Goal: Information Seeking & Learning: Understand process/instructions

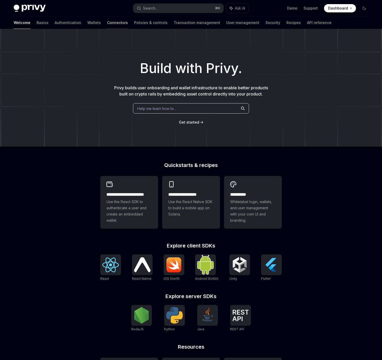
click at [107, 22] on link "Connectors" at bounding box center [117, 23] width 21 height 12
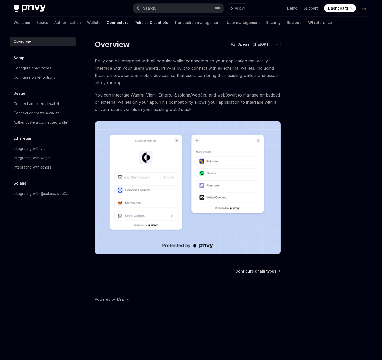
click at [135, 20] on link "Policies & controls" at bounding box center [152, 23] width 34 height 12
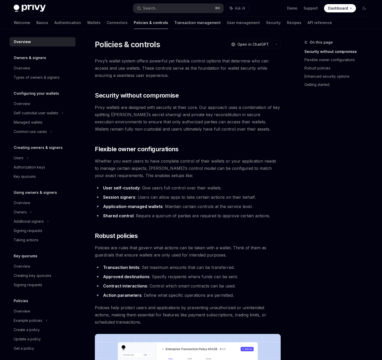
click at [174, 23] on link "Transaction management" at bounding box center [197, 23] width 46 height 12
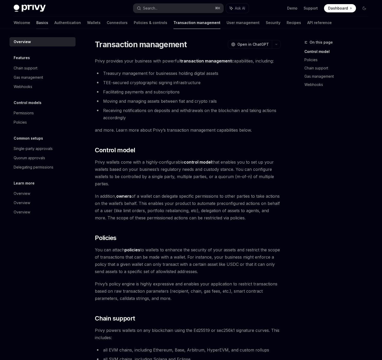
click at [36, 23] on link "Basics" at bounding box center [42, 23] width 12 height 12
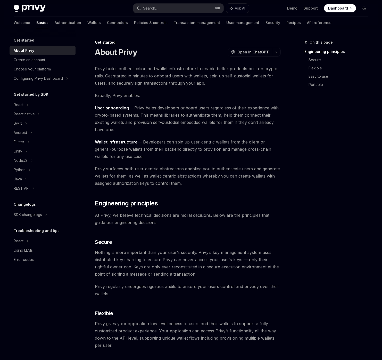
click at [313, 147] on div "On this page Engineering principles Secure Flexible Easy to use Portable" at bounding box center [333, 199] width 78 height 321
click at [26, 104] on div "React" at bounding box center [43, 104] width 66 height 9
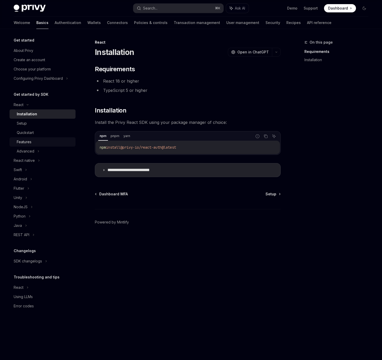
click at [33, 139] on div "Features" at bounding box center [45, 142] width 56 height 6
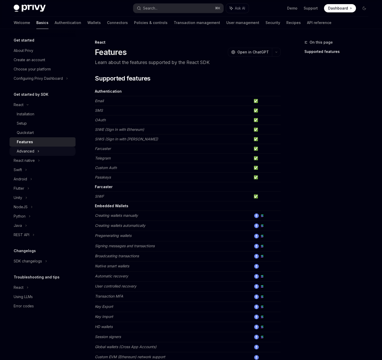
click at [39, 152] on icon at bounding box center [38, 151] width 2 height 6
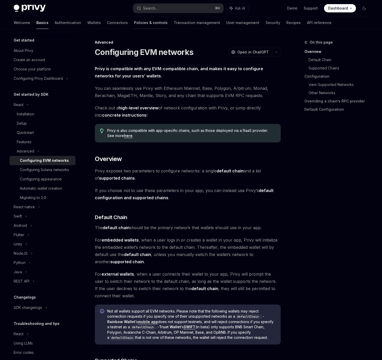
click at [134, 22] on link "Policies & controls" at bounding box center [151, 23] width 34 height 12
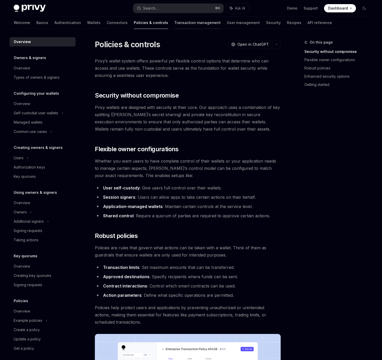
click at [174, 25] on link "Transaction management" at bounding box center [197, 23] width 46 height 12
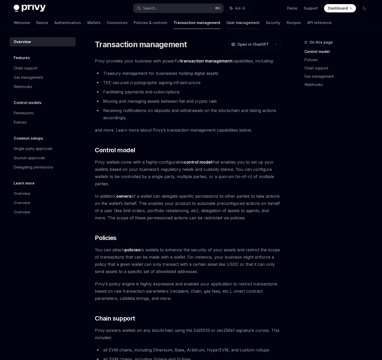
click at [227, 25] on link "User management" at bounding box center [243, 23] width 33 height 12
type textarea "*"
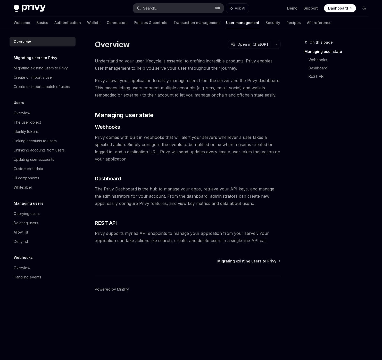
click at [190, 10] on button "Search... ⌘ K" at bounding box center [178, 8] width 90 height 9
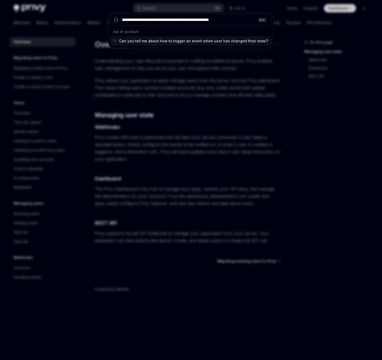
type input "**********"
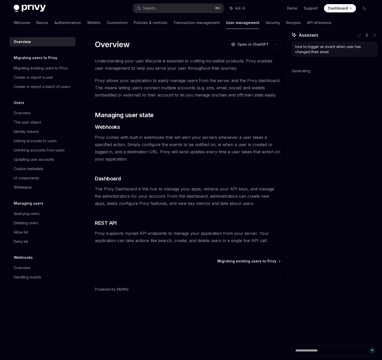
click at [319, 91] on div "how to trigger an event when user has changed their email Generating." at bounding box center [335, 193] width 95 height 303
click at [226, 148] on span "Privy comes with built in webhooks that will alert your servers whenever a user…" at bounding box center [188, 148] width 186 height 29
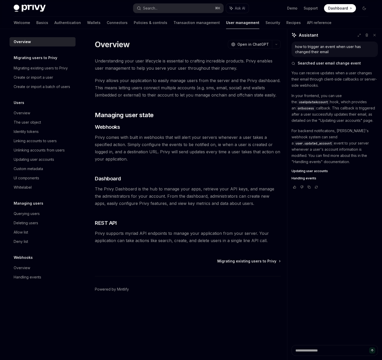
click at [305, 107] on span "onSuccess" at bounding box center [306, 108] width 16 height 4
click at [310, 169] on span "Updating user accounts" at bounding box center [310, 171] width 36 height 4
type textarea "*"
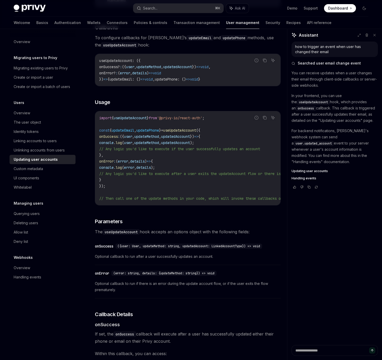
scroll to position [338, 0]
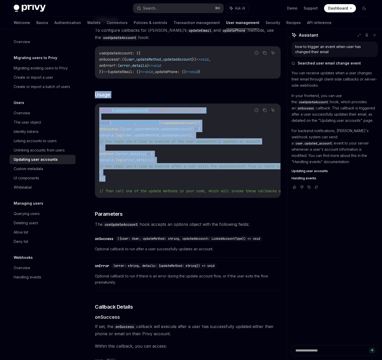
drag, startPoint x: 196, startPoint y: 93, endPoint x: 198, endPoint y: 182, distance: 89.5
click at [198, 182] on div "Email Phone Number To prompt users to change their email, you can use the updat…" at bounding box center [188, 144] width 186 height 799
click at [198, 182] on code "import { useUpdateAccount } from '@privy-io/react-auth' ; const { updateEmail ,…" at bounding box center [208, 150] width 219 height 87
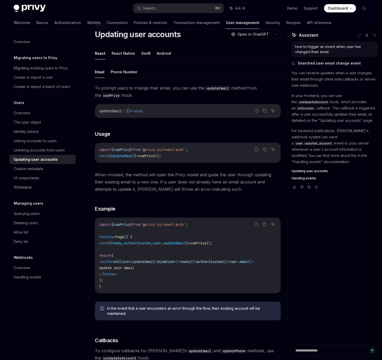
scroll to position [19, 0]
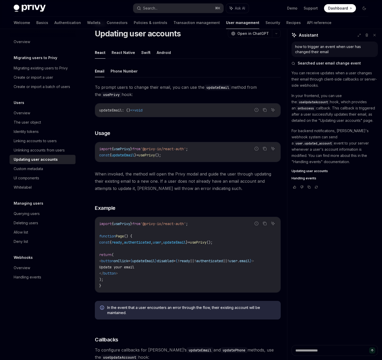
drag, startPoint x: 191, startPoint y: 98, endPoint x: 191, endPoint y: 200, distance: 102.4
click at [191, 200] on div "To prompt users to change their email, you can use the updateEmail method from …" at bounding box center [188, 204] width 186 height 240
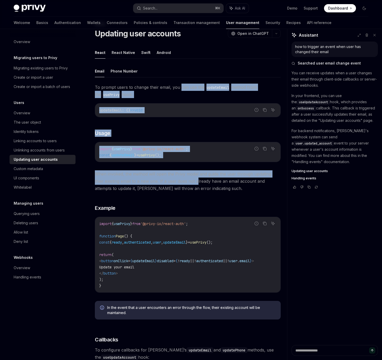
drag, startPoint x: 181, startPoint y: 86, endPoint x: 188, endPoint y: 187, distance: 100.9
click at [188, 187] on div "To prompt users to change their email, you can use the updateEmail method from …" at bounding box center [188, 204] width 186 height 240
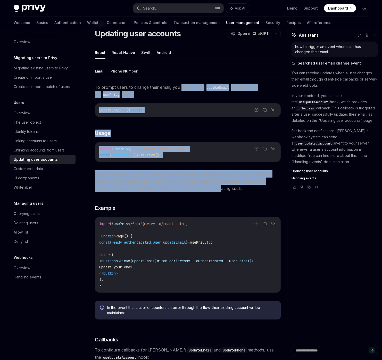
click at [187, 186] on span "When invoked, the method will open the Privy modal and guide the user through u…" at bounding box center [188, 181] width 186 height 22
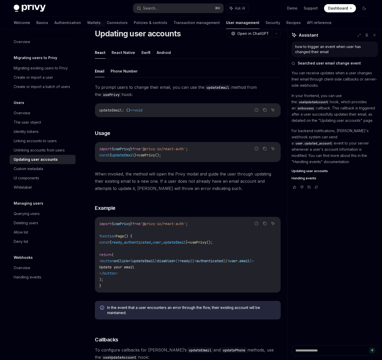
drag, startPoint x: 193, startPoint y: 196, endPoint x: 184, endPoint y: 97, distance: 98.9
click at [184, 97] on div "To prompt users to change their email, you can use the updateEmail method from …" at bounding box center [188, 204] width 186 height 240
click at [184, 96] on span "To prompt users to change their email, you can use the updateEmail method from …" at bounding box center [188, 91] width 186 height 14
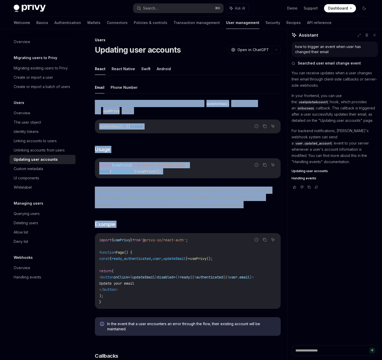
drag, startPoint x: 178, startPoint y: 95, endPoint x: 184, endPoint y: 233, distance: 138.4
click at [184, 236] on div "Email Phone Number To prompt users to change their email, you can use the updat…" at bounding box center [188, 210] width 186 height 259
click at [187, 193] on span "When invoked, the method will open the Privy modal and guide the user through u…" at bounding box center [188, 198] width 186 height 22
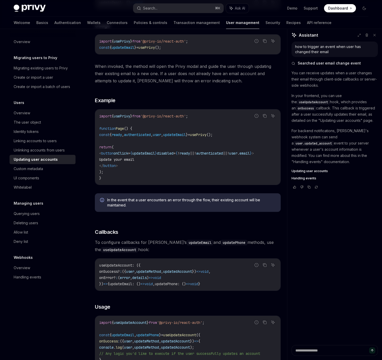
scroll to position [221, 0]
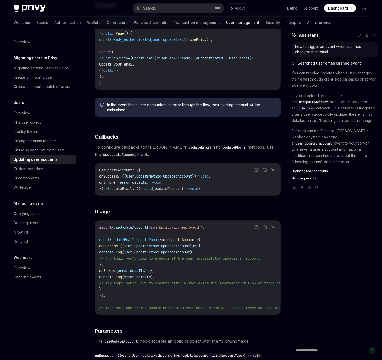
click at [193, 173] on code "useUpdateAccount : ({ onSuccess? : ({ user , updateMethod , updatedAccount }) =…" at bounding box center [187, 179] width 177 height 25
click at [187, 188] on code "useUpdateAccount : ({ onSuccess? : ({ user , updateMethod , updatedAccount }) =…" at bounding box center [187, 179] width 177 height 25
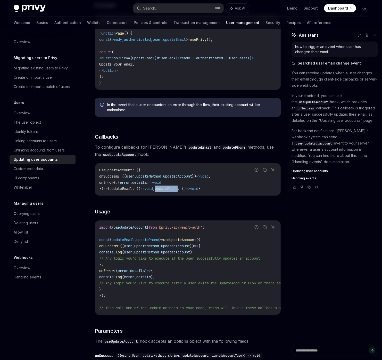
click at [187, 188] on code "useUpdateAccount : ({ onSuccess? : ({ user , updateMethod , updatedAccount }) =…" at bounding box center [187, 179] width 177 height 25
click at [197, 160] on div "Email Phone Number To prompt users to change their email, you can use the updat…" at bounding box center [188, 261] width 186 height 799
click at [192, 176] on span "updatedAccount" at bounding box center [177, 176] width 29 height 5
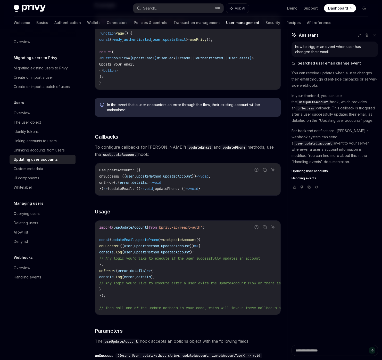
click at [192, 176] on span "updatedAccount" at bounding box center [177, 176] width 29 height 5
click at [201, 143] on div "Email Phone Number To prompt users to change their email, you can use the updat…" at bounding box center [188, 261] width 186 height 799
click at [194, 149] on span "To configure callbacks for [PERSON_NAME]’s updateEmail and updatePhone methods,…" at bounding box center [188, 150] width 186 height 14
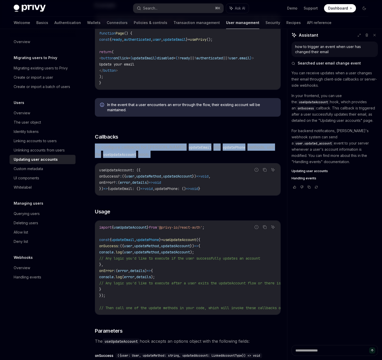
click at [178, 167] on div "useUpdateAccount : ({ onSuccess? : ({ user , updateMethod , updatedAccount }) =…" at bounding box center [187, 179] width 185 height 32
drag, startPoint x: 119, startPoint y: 147, endPoint x: 240, endPoint y: 147, distance: 120.7
click at [240, 147] on span "To configure callbacks for [PERSON_NAME]’s updateEmail and updatePhone methods,…" at bounding box center [188, 150] width 186 height 14
drag, startPoint x: 237, startPoint y: 158, endPoint x: 130, endPoint y: 158, distance: 107.6
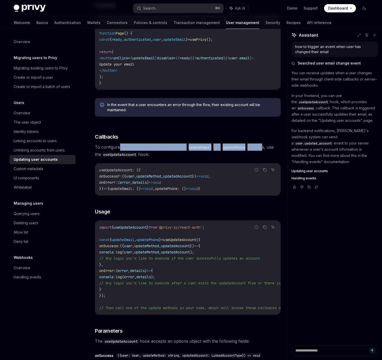
click at [130, 158] on span "To configure callbacks for [PERSON_NAME]’s updateEmail and updatePhone methods,…" at bounding box center [188, 150] width 186 height 14
drag, startPoint x: 101, startPoint y: 154, endPoint x: 196, endPoint y: 155, distance: 94.7
click at [196, 155] on span "To configure callbacks for [PERSON_NAME]’s updateEmail and updatePhone methods,…" at bounding box center [188, 150] width 186 height 14
click at [196, 157] on span "To configure callbacks for [PERSON_NAME]’s updateEmail and updatePhone methods,…" at bounding box center [188, 150] width 186 height 14
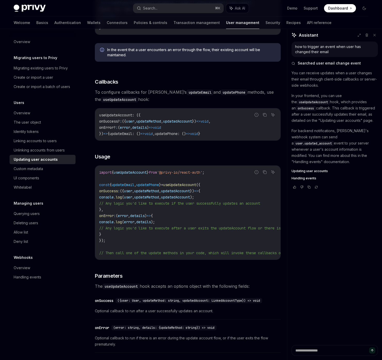
scroll to position [333, 0]
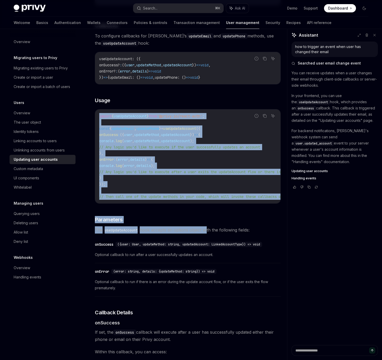
drag, startPoint x: 190, startPoint y: 102, endPoint x: 208, endPoint y: 236, distance: 135.6
click at [208, 236] on div "Email Phone Number To prompt users to change their email, you can use the updat…" at bounding box center [188, 150] width 186 height 799
click at [208, 233] on span "The useUpdateAccount hook accepts an options object with the following fields:" at bounding box center [188, 229] width 186 height 7
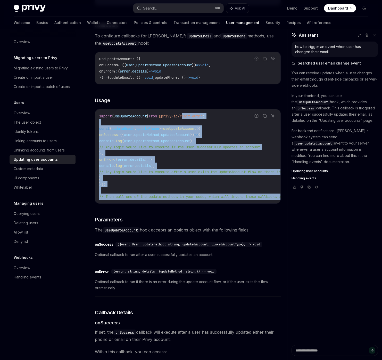
drag, startPoint x: 203, startPoint y: 219, endPoint x: 190, endPoint y: 115, distance: 105.3
click at [190, 118] on div "Email Phone Number To prompt users to change their email, you can use the updat…" at bounding box center [188, 150] width 186 height 799
drag, startPoint x: 188, startPoint y: 100, endPoint x: 196, endPoint y: 217, distance: 117.9
click at [196, 217] on div "Email Phone Number To prompt users to change their email, you can use the updat…" at bounding box center [188, 150] width 186 height 799
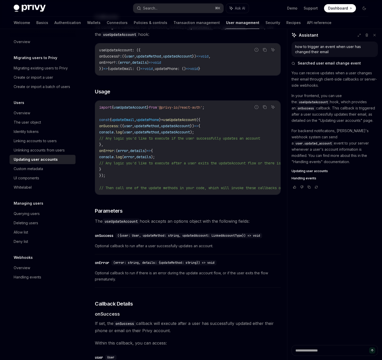
scroll to position [320, 0]
